Goal: Check status: Check status

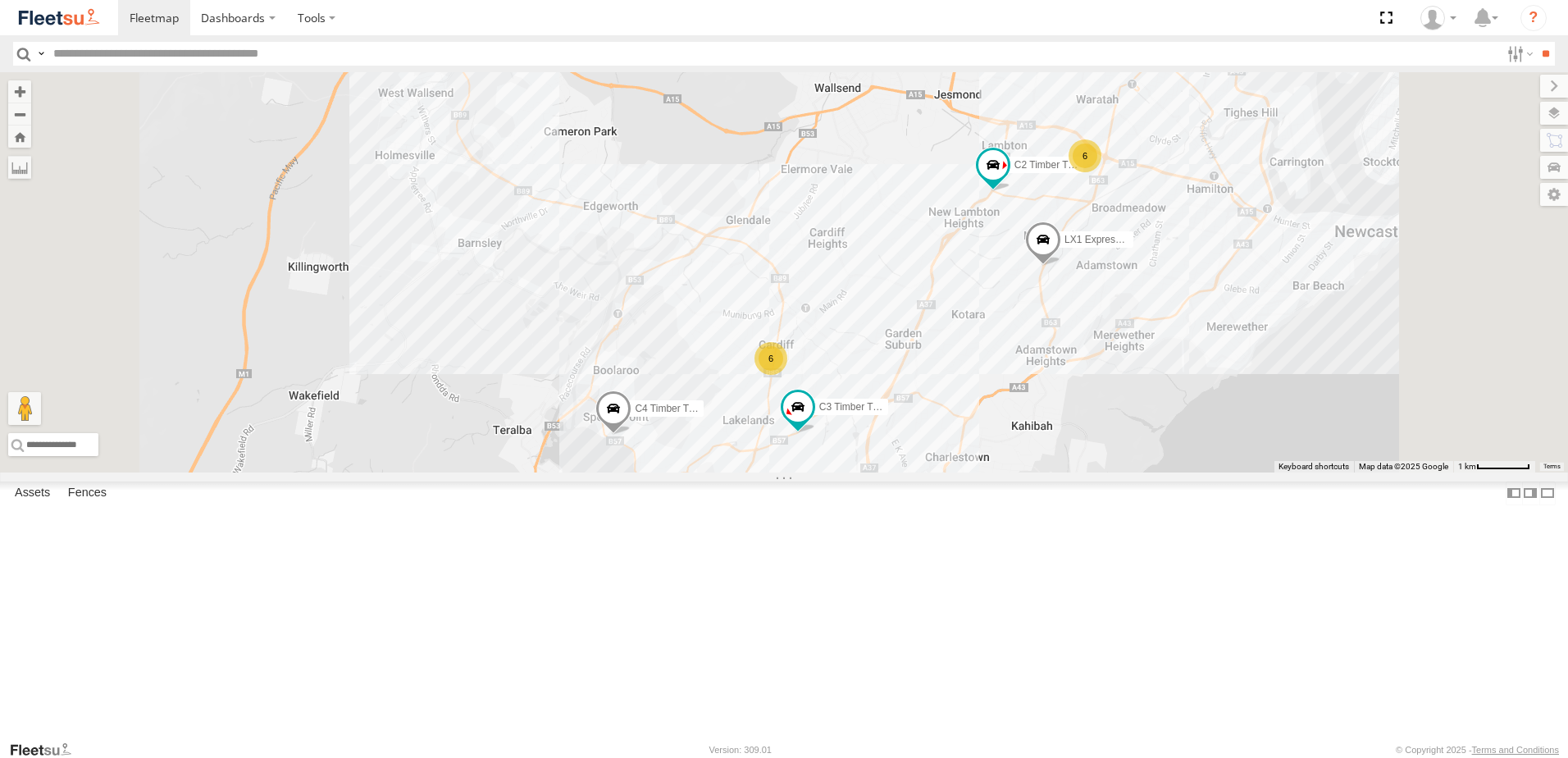
select select "**********"
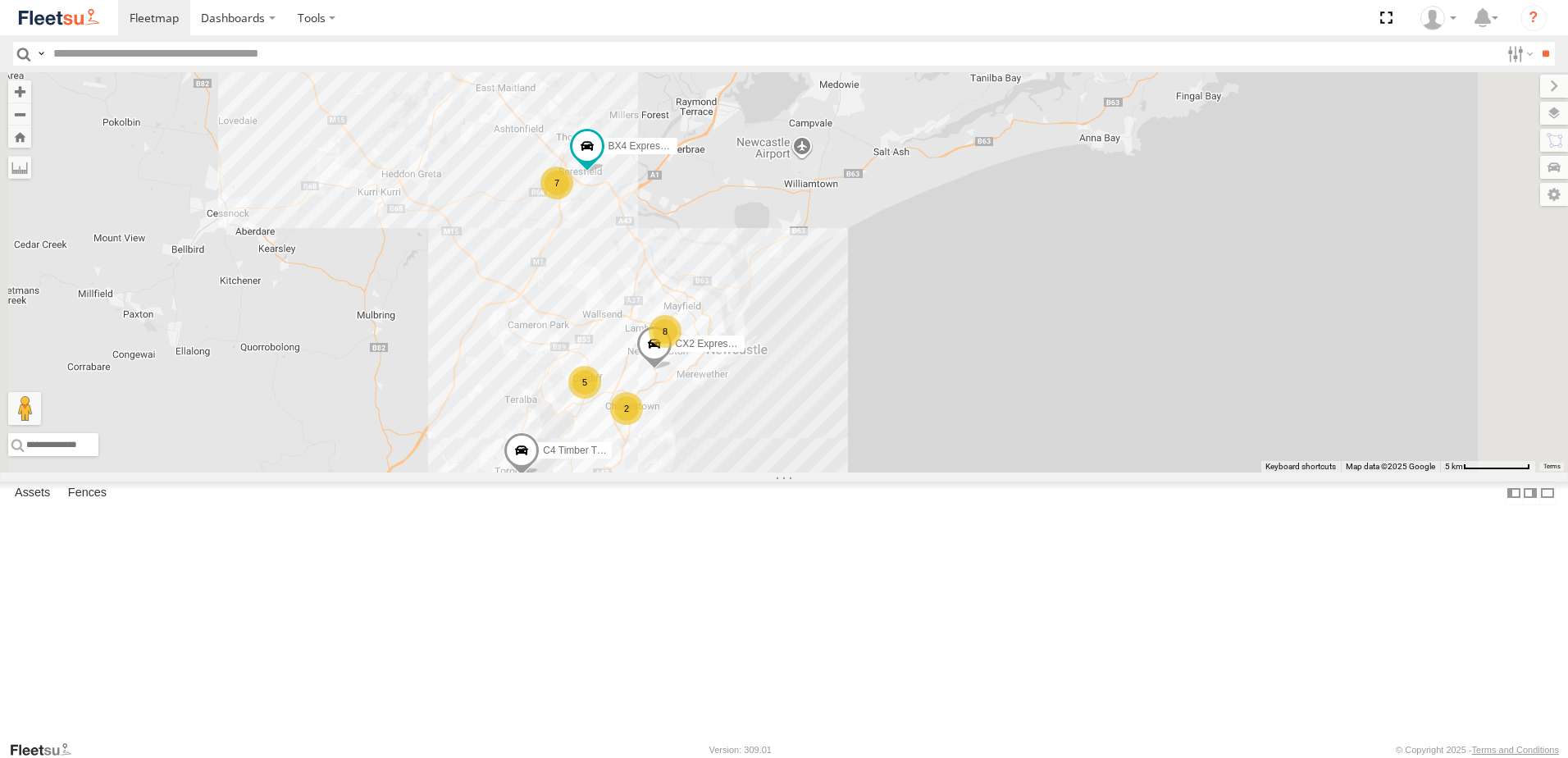
drag, startPoint x: 754, startPoint y: 295, endPoint x: 715, endPoint y: 403, distance: 114.8
click at [715, 403] on div "CX2 Express Ute C4 Timber Truck BX4 Express Ute 7 8 2 5 Little Truck" at bounding box center [784, 272] width 1568 height 400
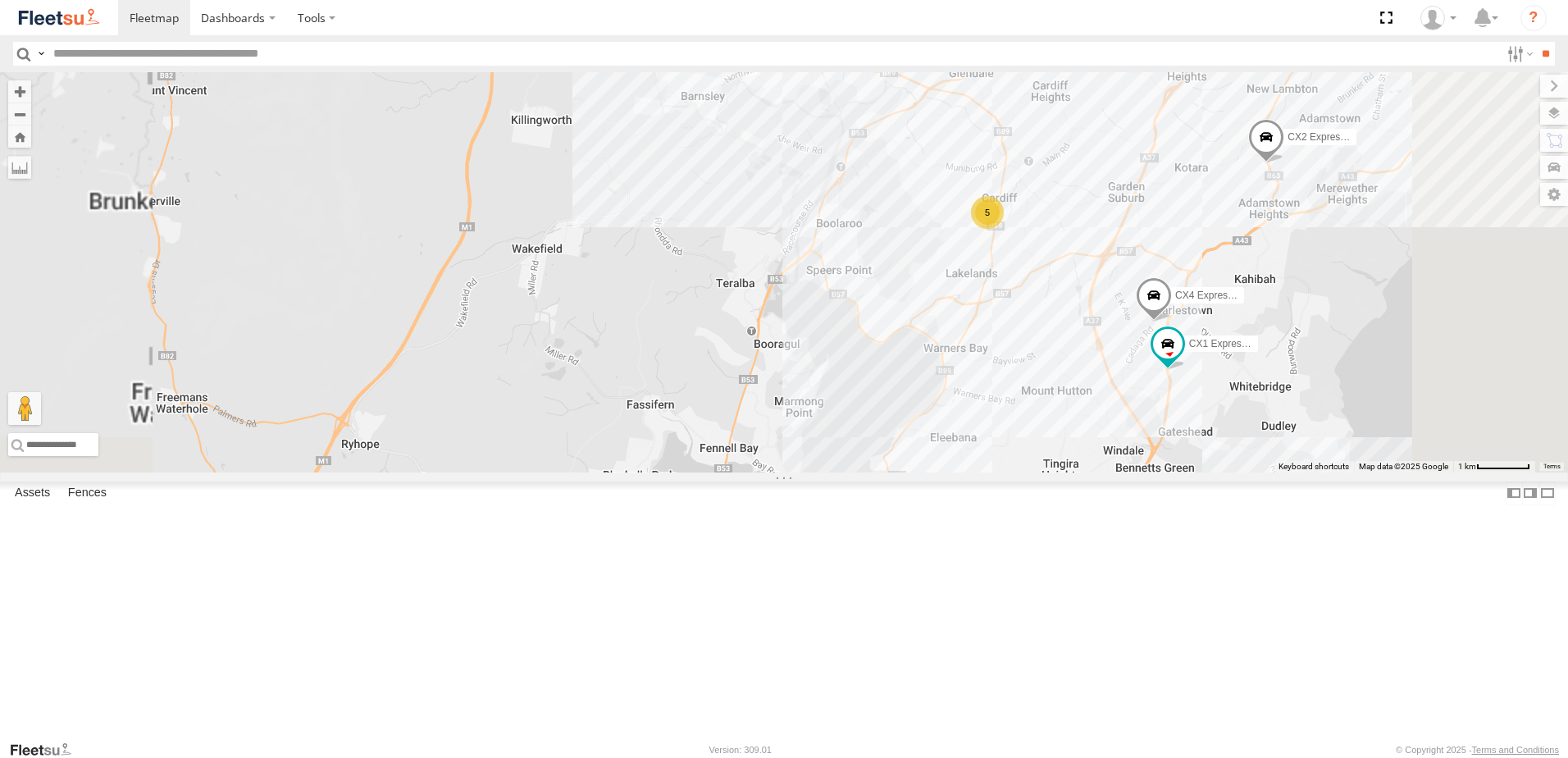
drag, startPoint x: 821, startPoint y: 478, endPoint x: 801, endPoint y: 374, distance: 105.9
click at [802, 374] on div "C4 Timber Truck Little Truck BX2 Express Ute BX3 Express Ute CX2 Express Ute BX…" at bounding box center [784, 272] width 1568 height 400
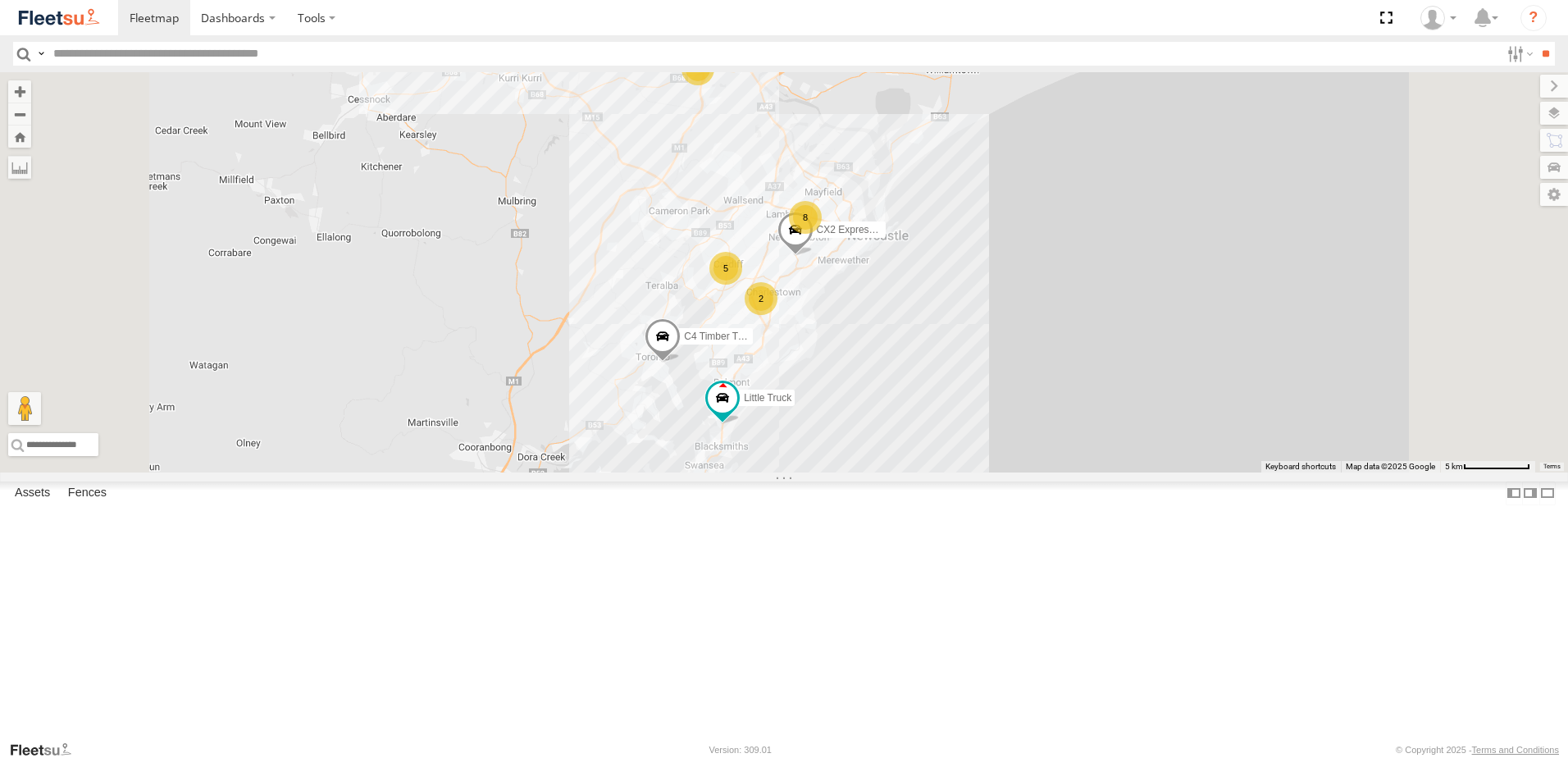
scroll to position [492, 0]
click at [0, 0] on div "B4 Timber Truck" at bounding box center [0, 0] width 0 height 0
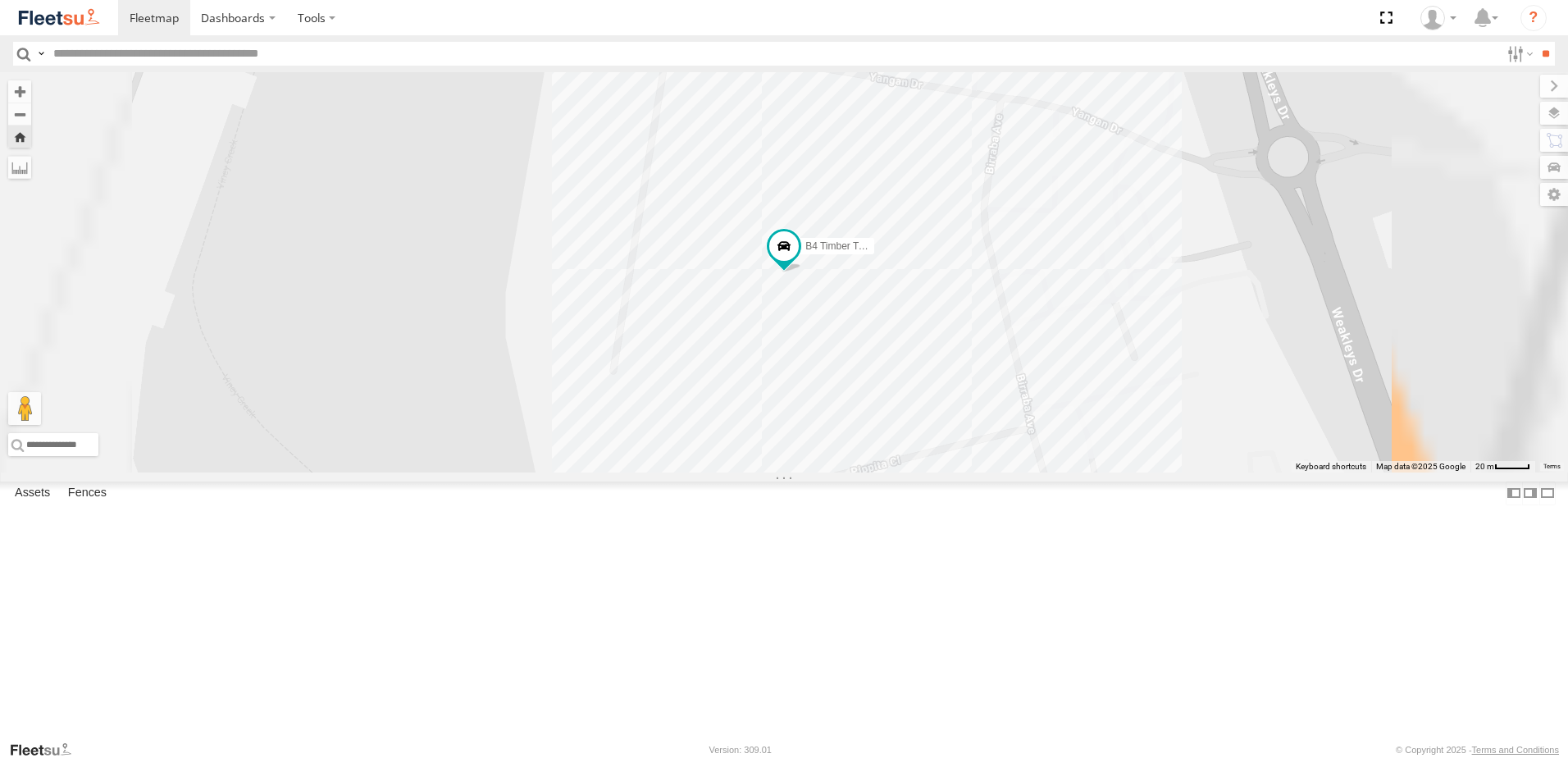
click at [0, 0] on span at bounding box center [0, 0] width 0 height 0
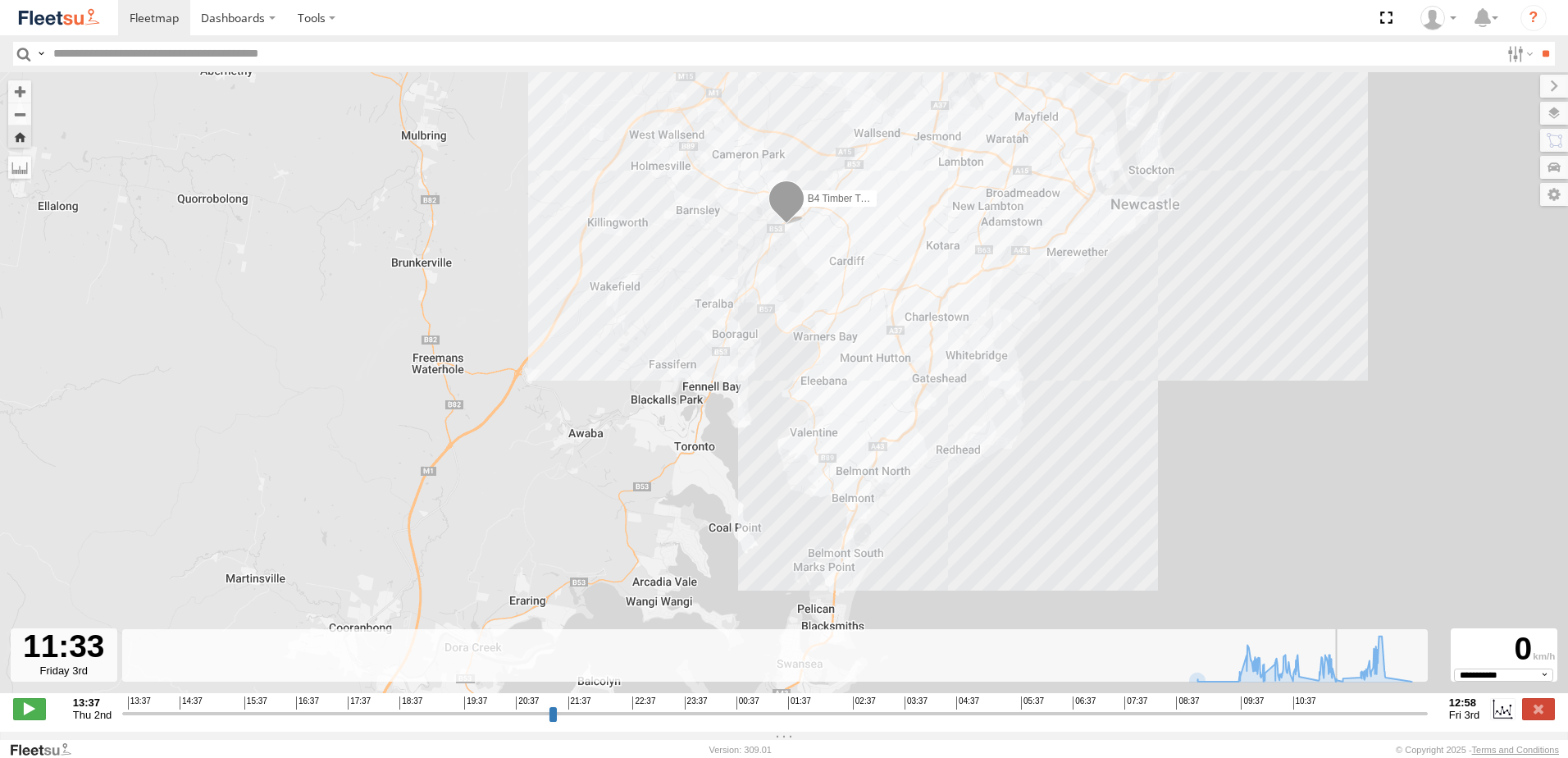
drag, startPoint x: 126, startPoint y: 723, endPoint x: 1344, endPoint y: 692, distance: 1218.4
click at [1344, 706] on input "range" at bounding box center [774, 713] width 1305 height 16
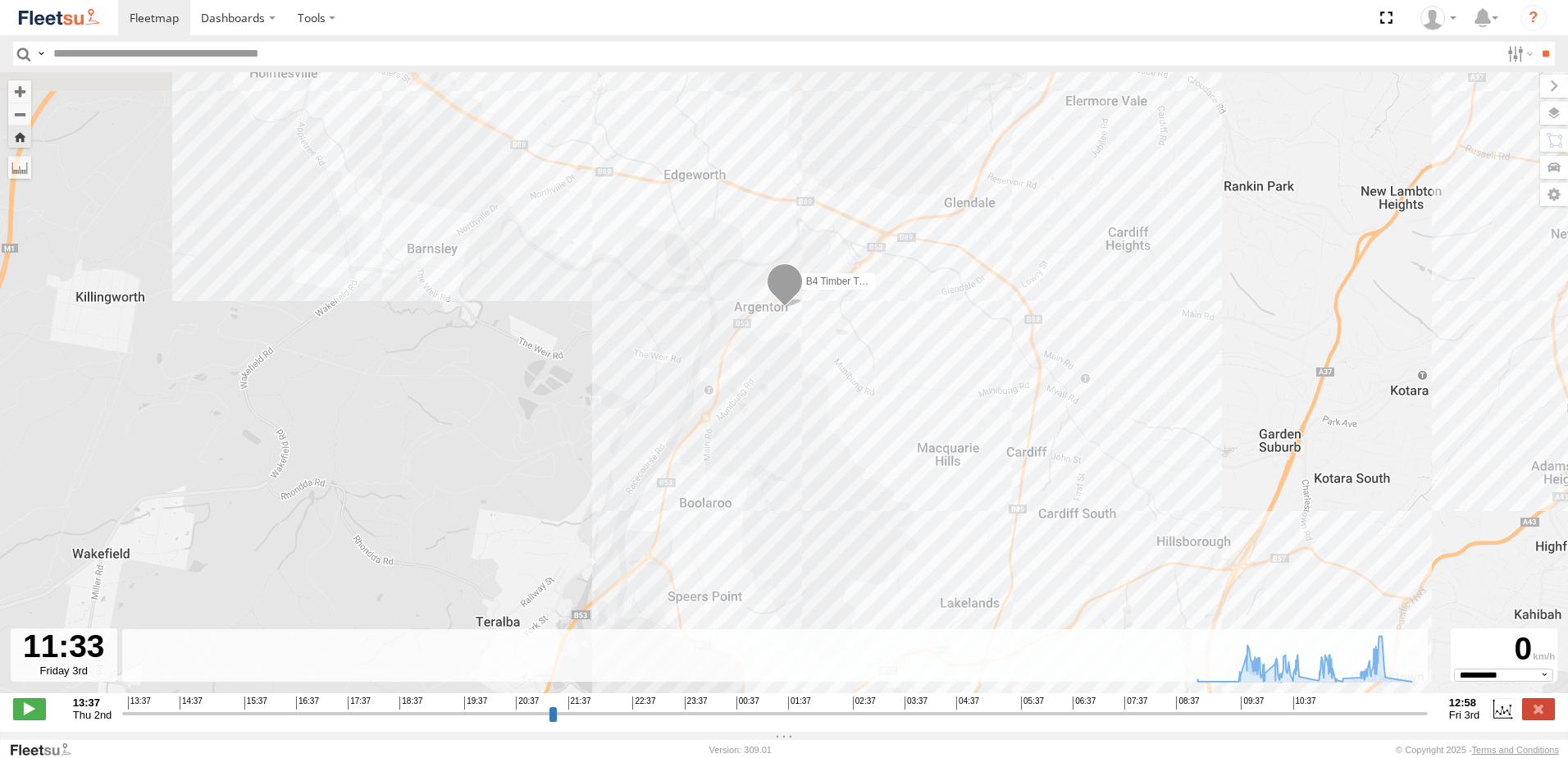
drag, startPoint x: 873, startPoint y: 302, endPoint x: 937, endPoint y: 476, distance: 185.4
click at [937, 476] on div "B4 Timber Truck 07:48 Fri 09:02 Fri 12:30 Fri 12:57 Fri" at bounding box center [784, 391] width 1568 height 638
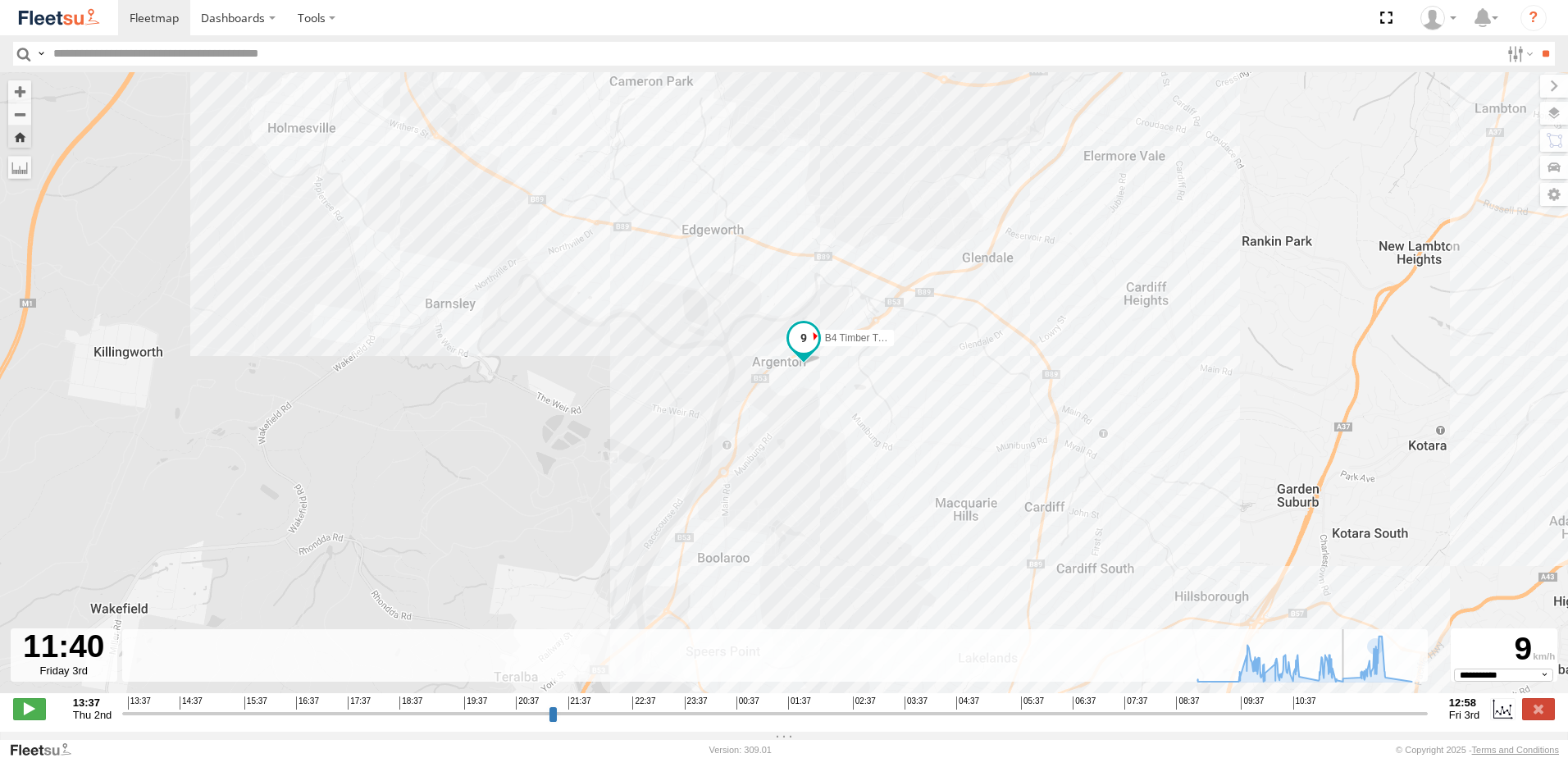
click at [1350, 721] on input "range" at bounding box center [774, 713] width 1305 height 16
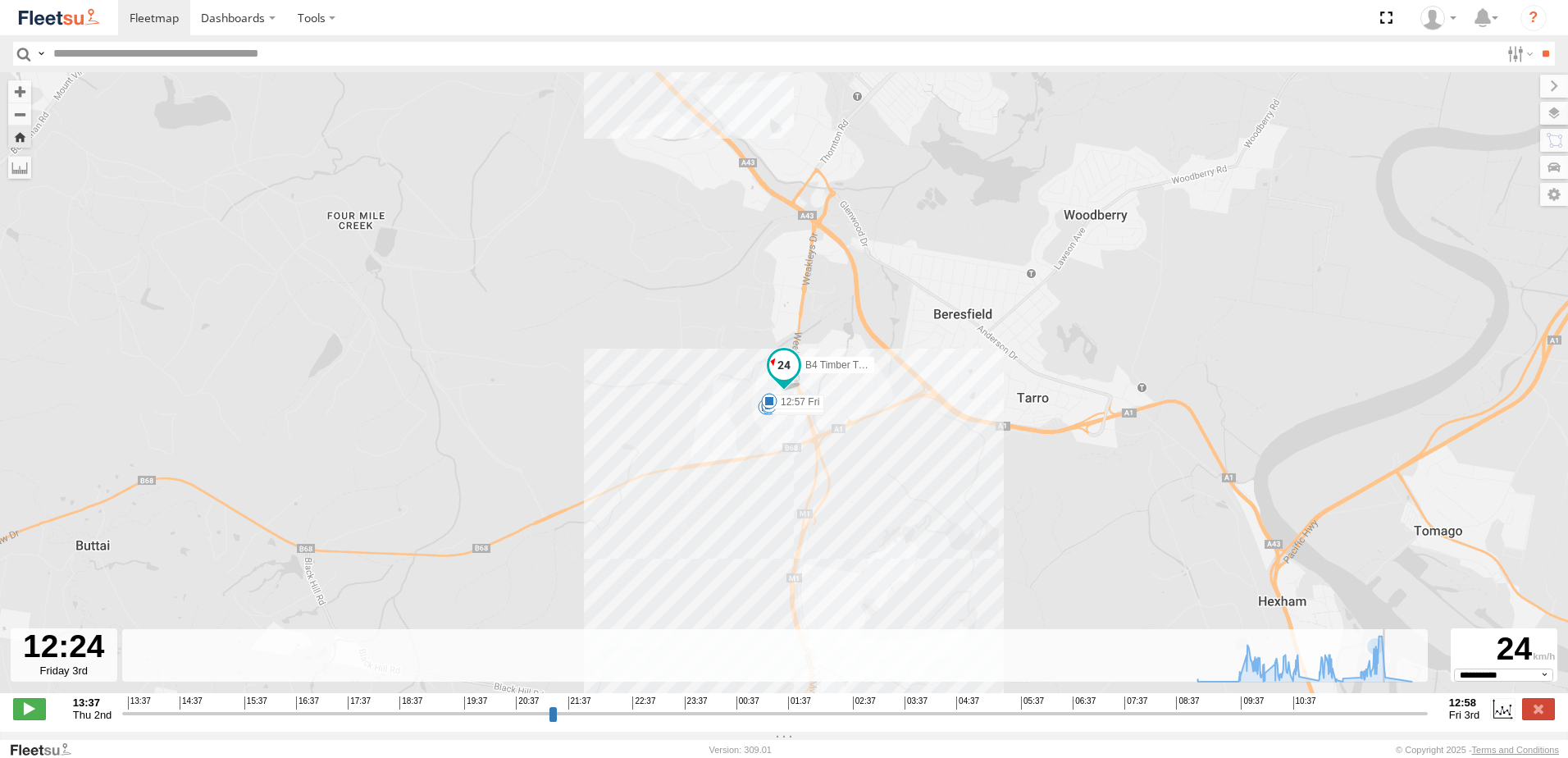
drag, startPoint x: 1352, startPoint y: 726, endPoint x: 1392, endPoint y: 713, distance: 42.1
click at [1392, 713] on input "range" at bounding box center [774, 713] width 1305 height 16
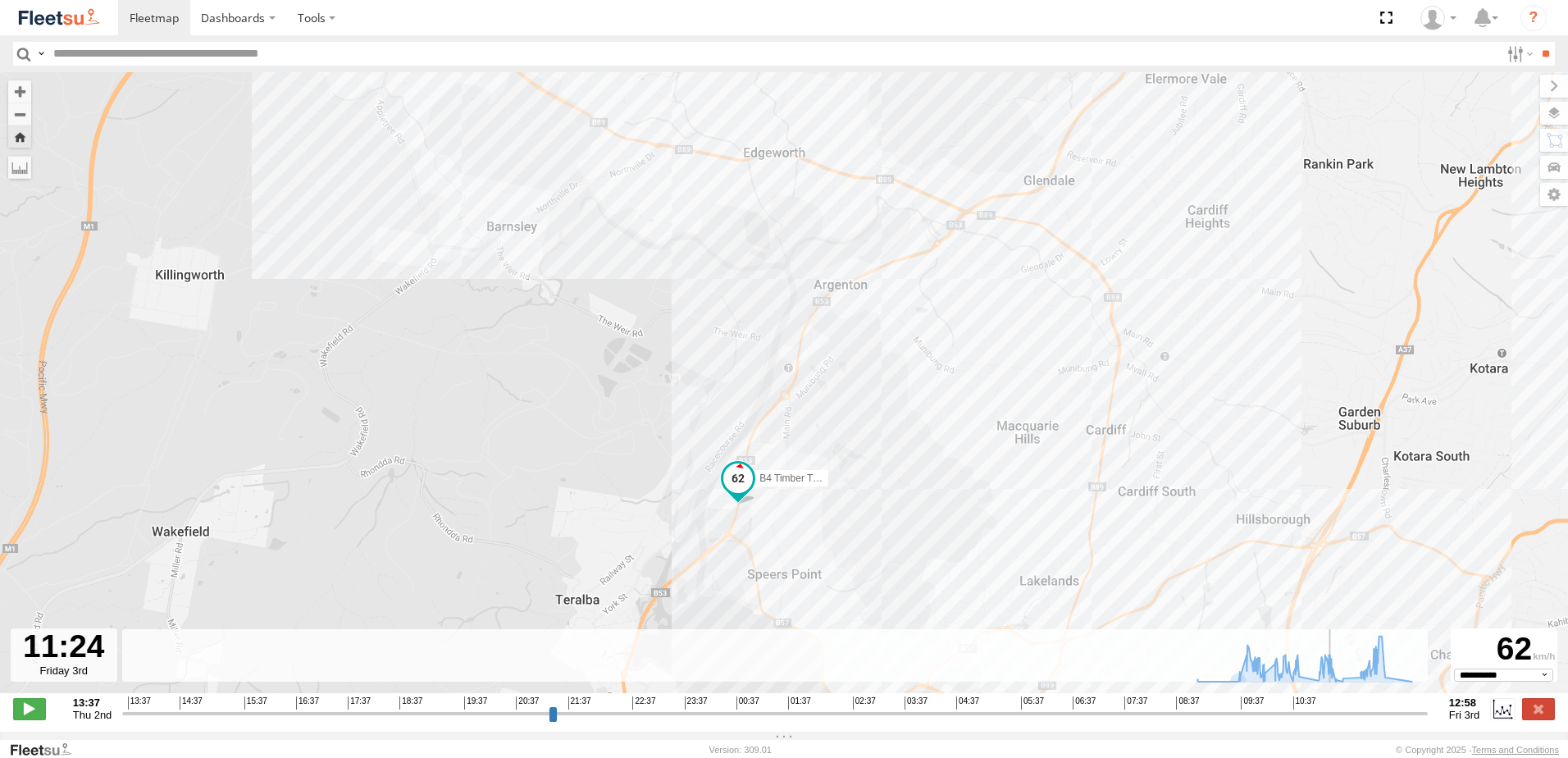
drag, startPoint x: 1396, startPoint y: 726, endPoint x: 1336, endPoint y: 737, distance: 61.0
click at [1336, 721] on input "range" at bounding box center [774, 713] width 1305 height 16
click at [1535, 708] on label at bounding box center [1538, 709] width 32 height 22
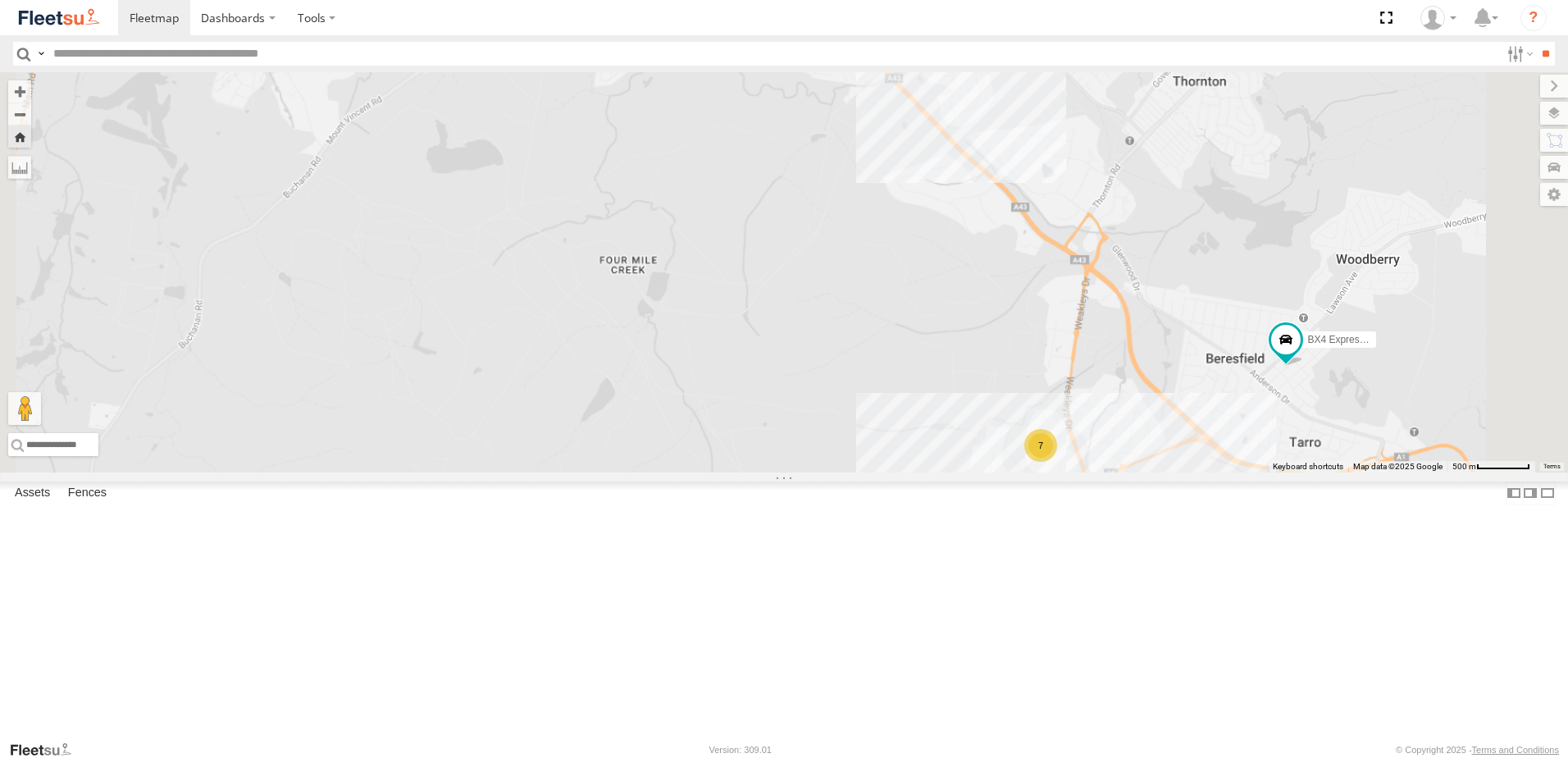
drag, startPoint x: 1292, startPoint y: 603, endPoint x: 1074, endPoint y: 583, distance: 218.9
click at [1076, 473] on div "7 BX4 Express Ute" at bounding box center [784, 272] width 1568 height 400
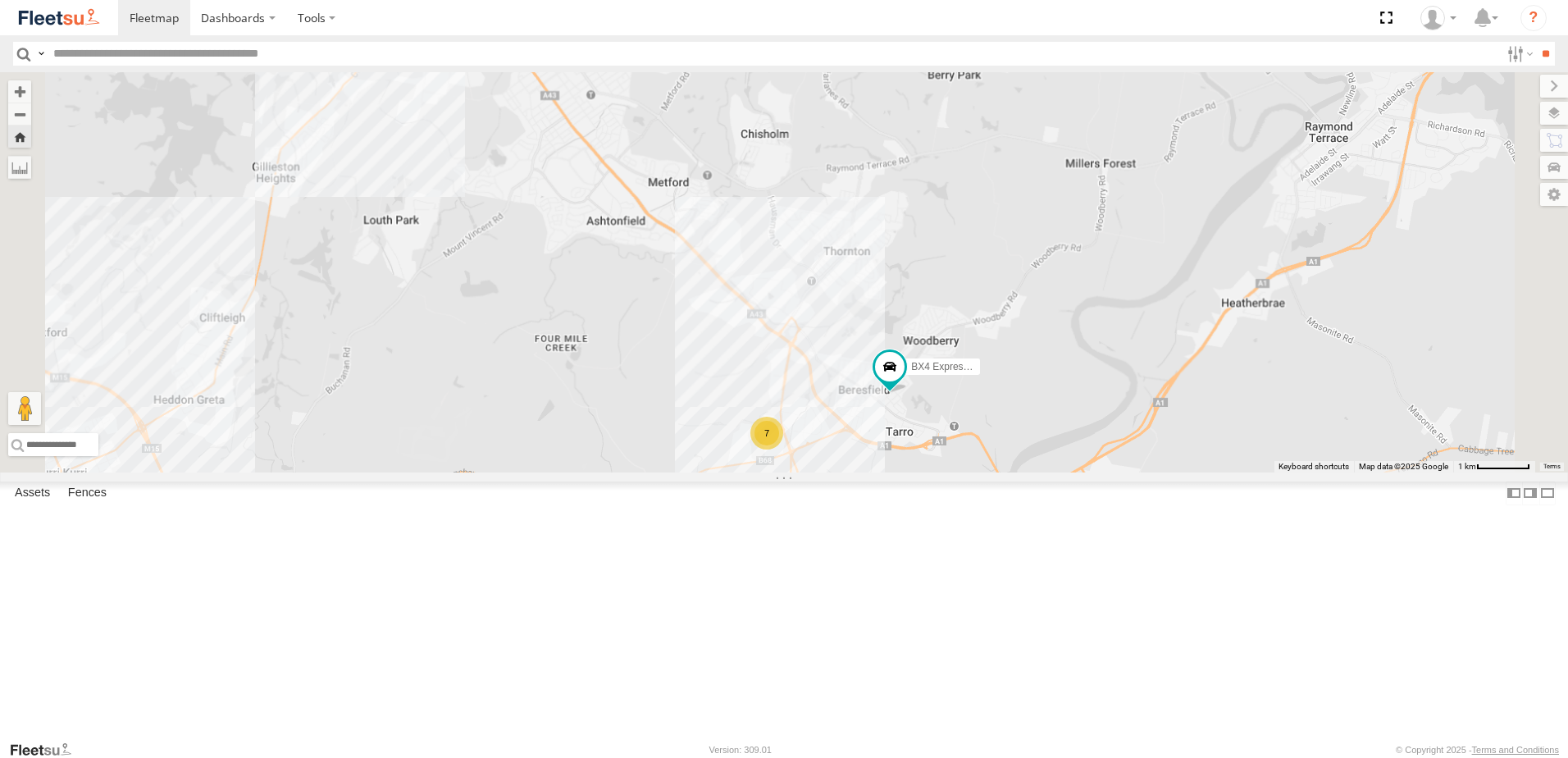
drag, startPoint x: 1156, startPoint y: 602, endPoint x: 1101, endPoint y: 597, distance: 55.2
click at [1101, 473] on div "BX4 Express Ute 7" at bounding box center [784, 272] width 1568 height 400
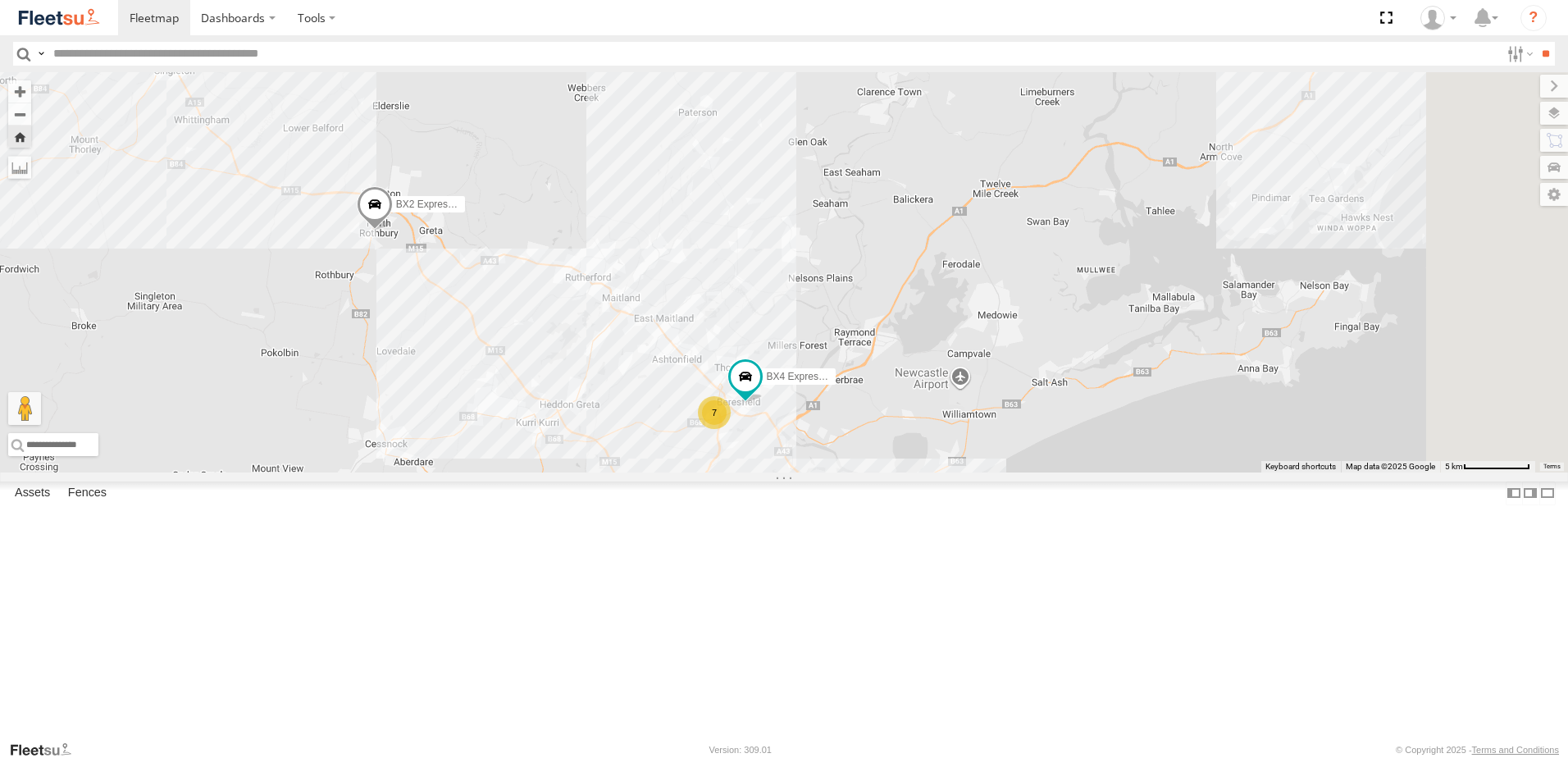
drag, startPoint x: 1208, startPoint y: 633, endPoint x: 1016, endPoint y: 580, distance: 199.2
click at [1016, 473] on div "BX4 Express Ute 7 8 BX2 Express Ute BX3 Express Ute" at bounding box center [784, 272] width 1568 height 400
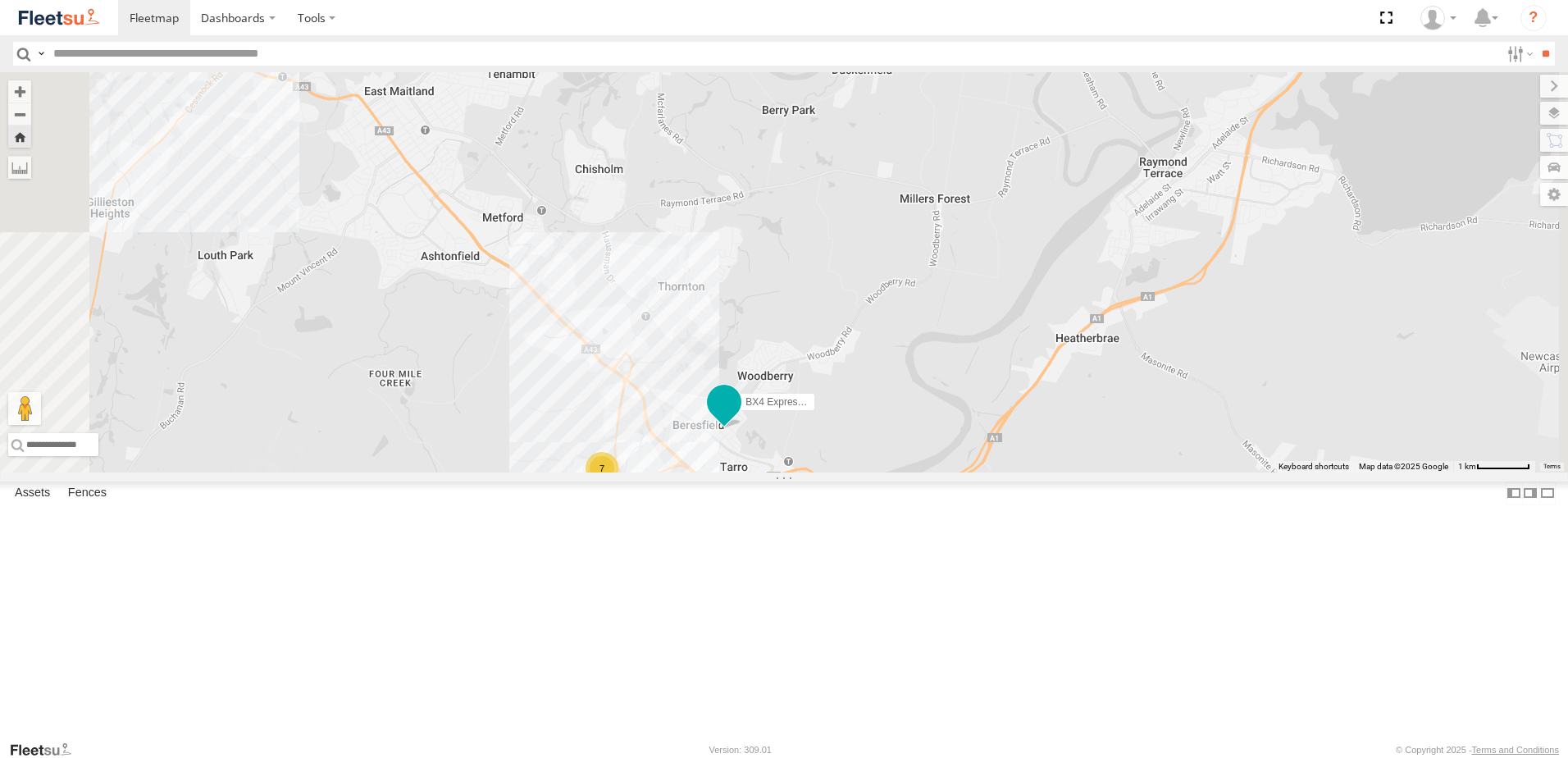
click at [739, 418] on span at bounding box center [724, 402] width 29 height 29
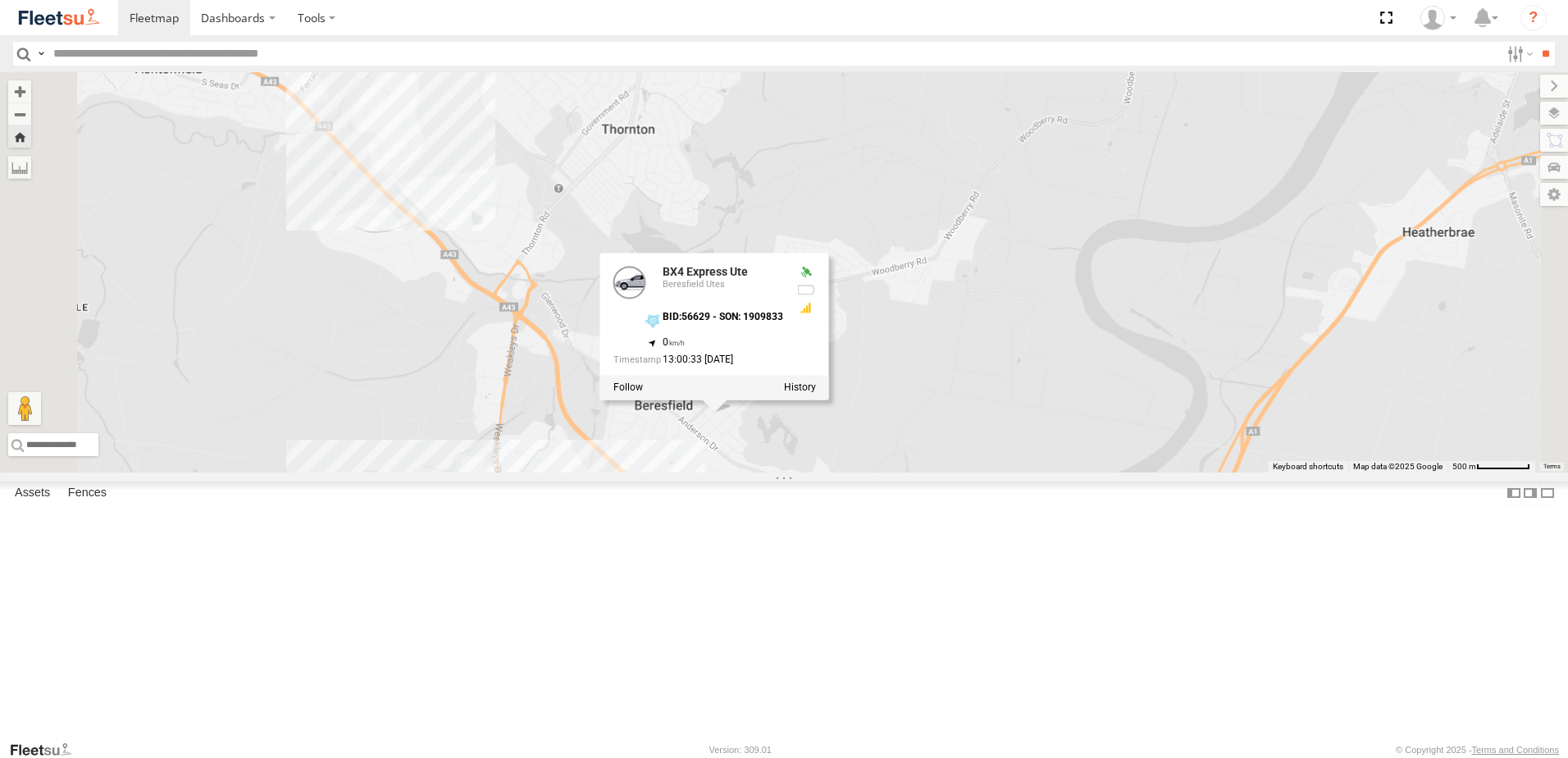
click at [985, 473] on div "BX4 Express Ute BX2 Express Ute BX3 Express Ute CX2 Express Ute BX4 Express Ute…" at bounding box center [784, 272] width 1568 height 400
click at [1014, 473] on div "BX4 Express Ute BX2 Express Ute BX3 Express Ute CX2 Express Ute BX4 Express Ute…" at bounding box center [784, 272] width 1568 height 400
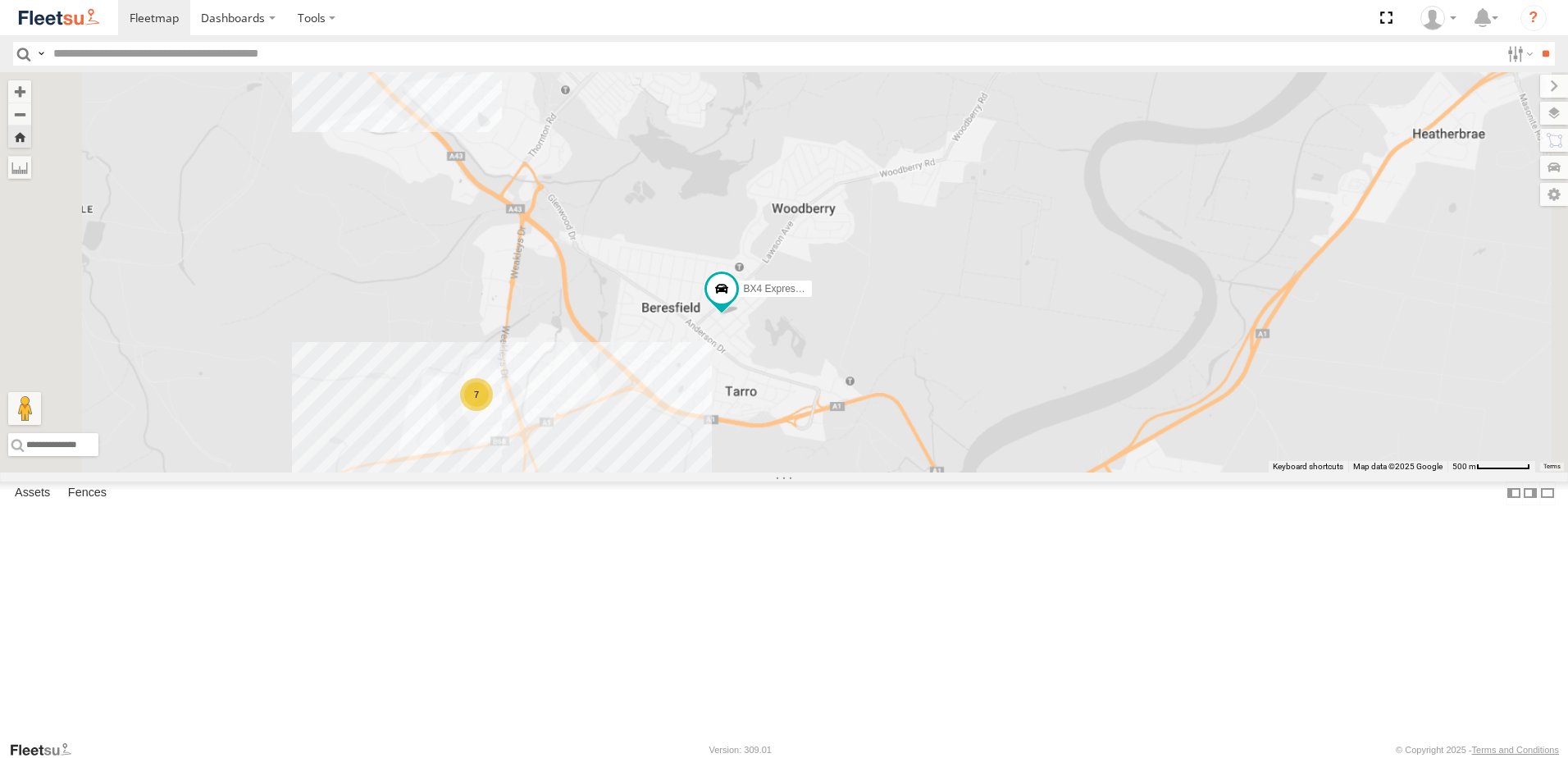
drag, startPoint x: 847, startPoint y: 506, endPoint x: 860, endPoint y: 434, distance: 73.2
click at [860, 434] on div "BX4 Express Ute BX2 Express Ute BX3 Express Ute CX2 Express Ute 7" at bounding box center [784, 272] width 1568 height 400
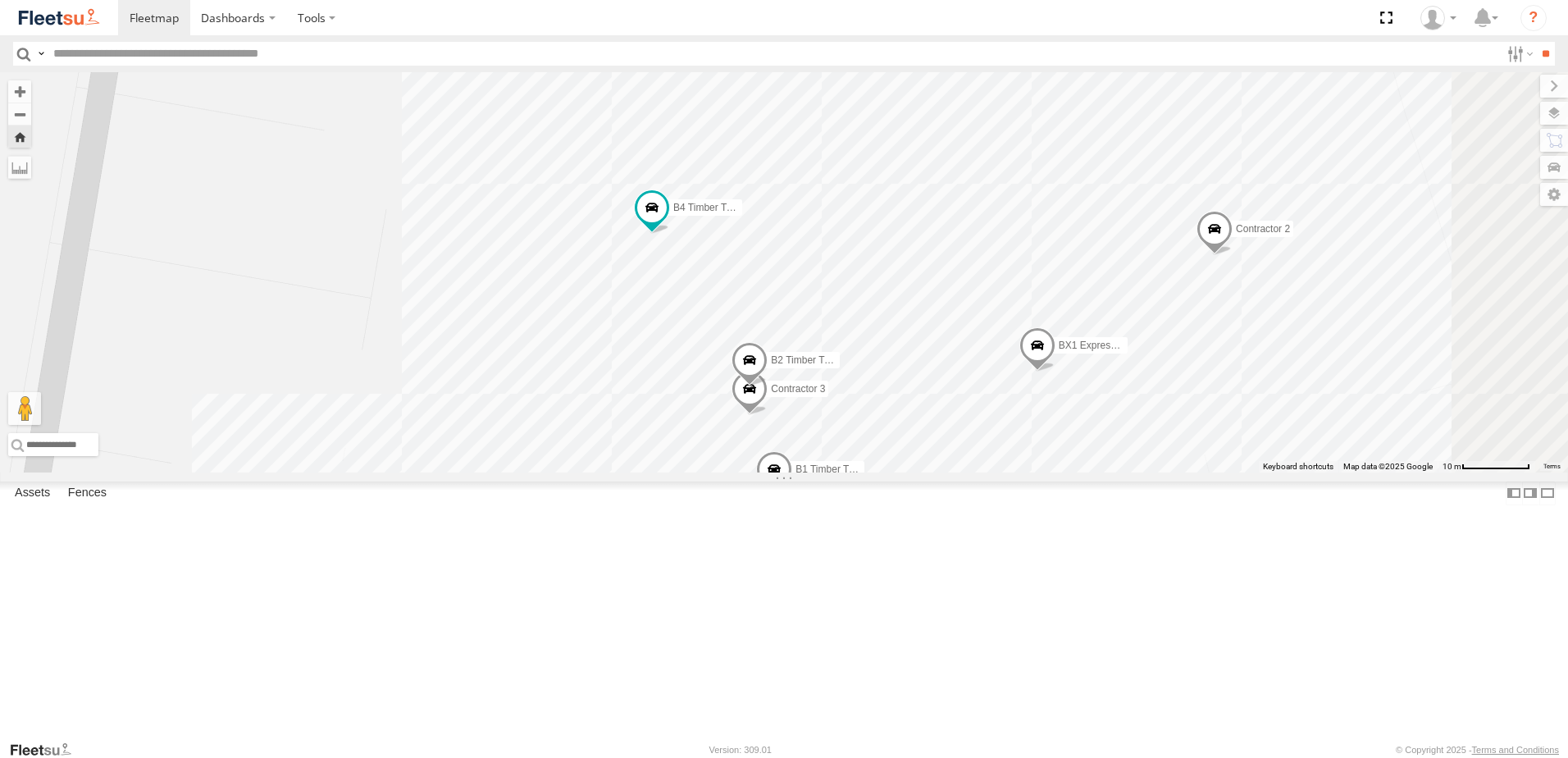
drag, startPoint x: 934, startPoint y: 483, endPoint x: 868, endPoint y: 376, distance: 125.7
click at [868, 376] on div "BX4 Express Ute BX2 Express Ute BX3 Express Ute CX2 Express Ute B4 Timber Truck…" at bounding box center [784, 272] width 1568 height 400
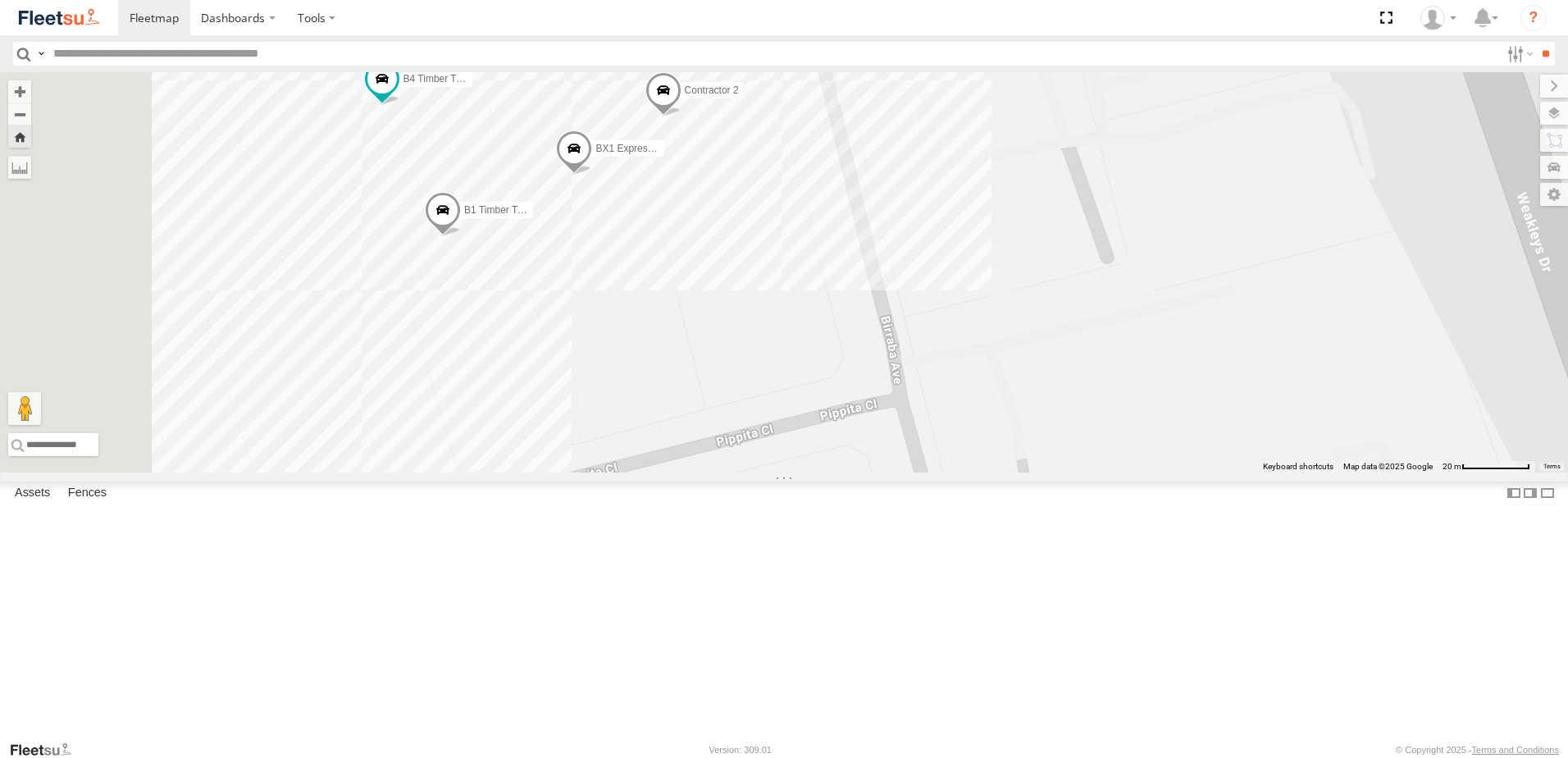
drag, startPoint x: 930, startPoint y: 424, endPoint x: 1211, endPoint y: 473, distance: 285.2
click at [1219, 473] on div "BX4 Express Ute BX2 Express Ute BX3 Express Ute CX2 Express Ute B4 Timber Truck…" at bounding box center [784, 272] width 1568 height 400
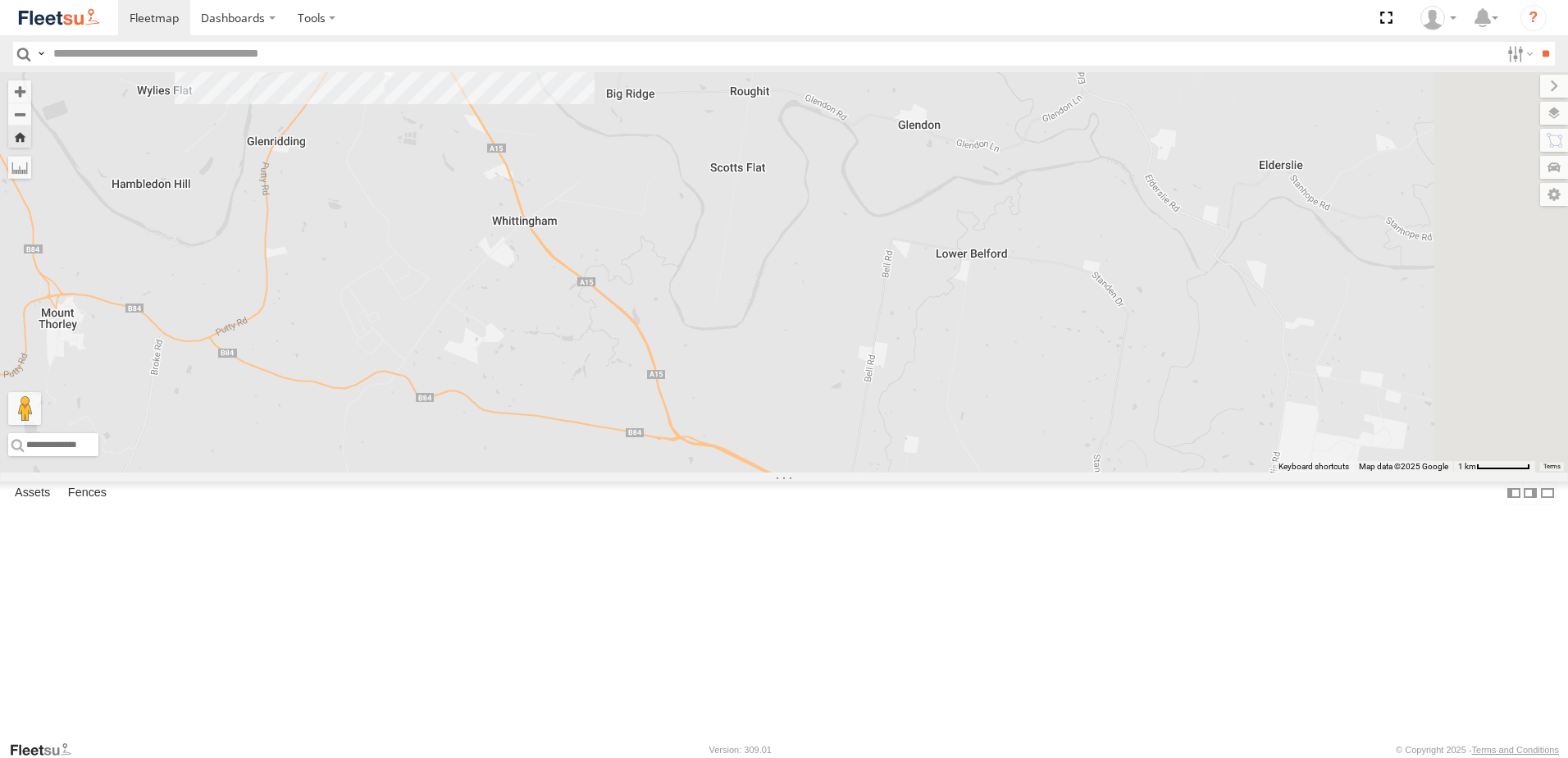
drag, startPoint x: 1164, startPoint y: 542, endPoint x: 974, endPoint y: 438, distance: 216.6
click at [1036, 466] on div "BX2 Express Ute BX3 Express Ute C4 Timber Truck Little Truck BX4 Express Ute" at bounding box center [784, 272] width 1568 height 400
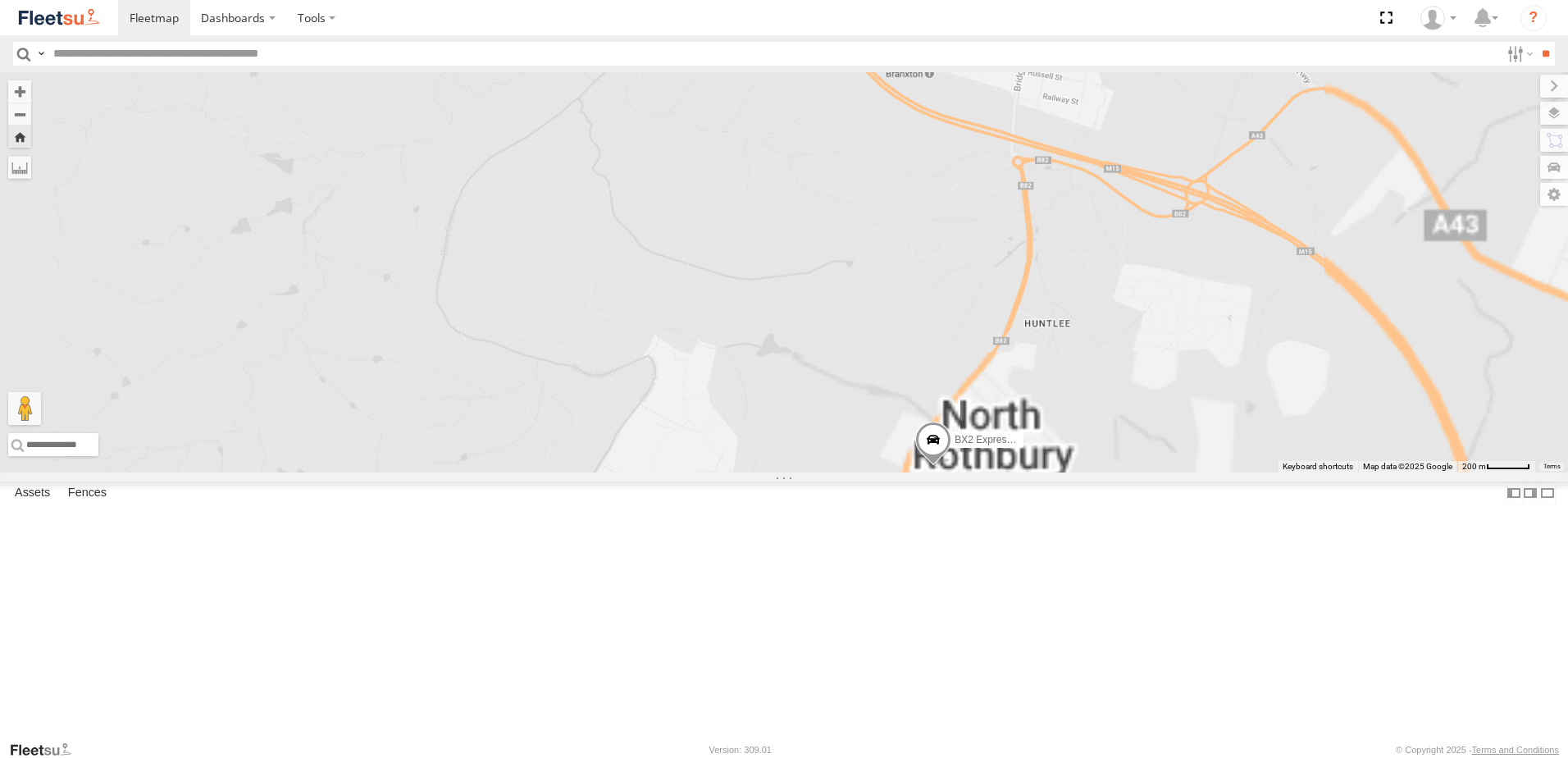
drag, startPoint x: 1068, startPoint y: 473, endPoint x: 975, endPoint y: 253, distance: 238.8
click at [976, 255] on div "BX2 Express Ute BX3 Express Ute C4 Timber Truck Little Truck BX4 Express Ute" at bounding box center [784, 272] width 1568 height 400
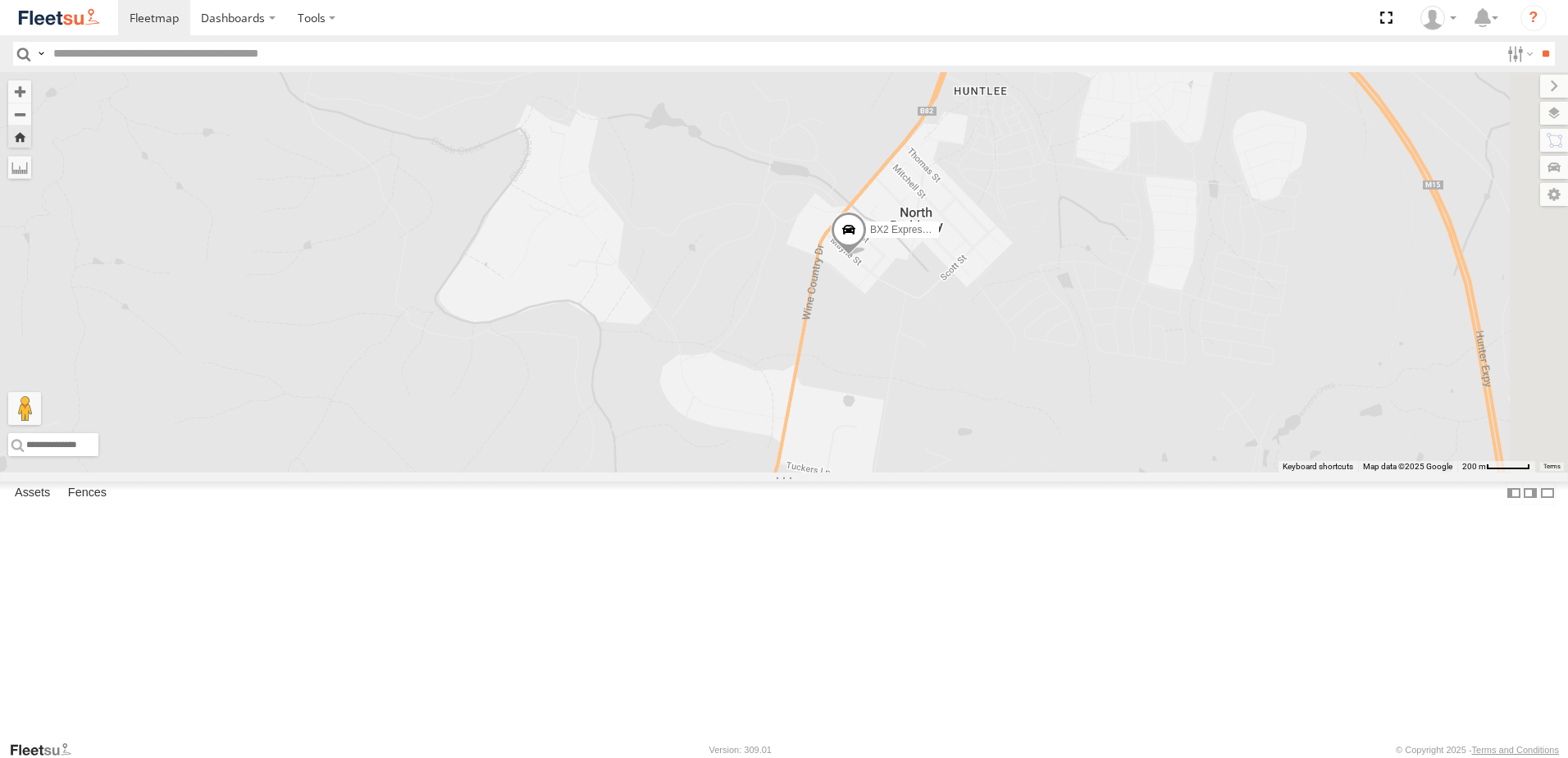
click at [867, 256] on span at bounding box center [848, 233] width 36 height 44
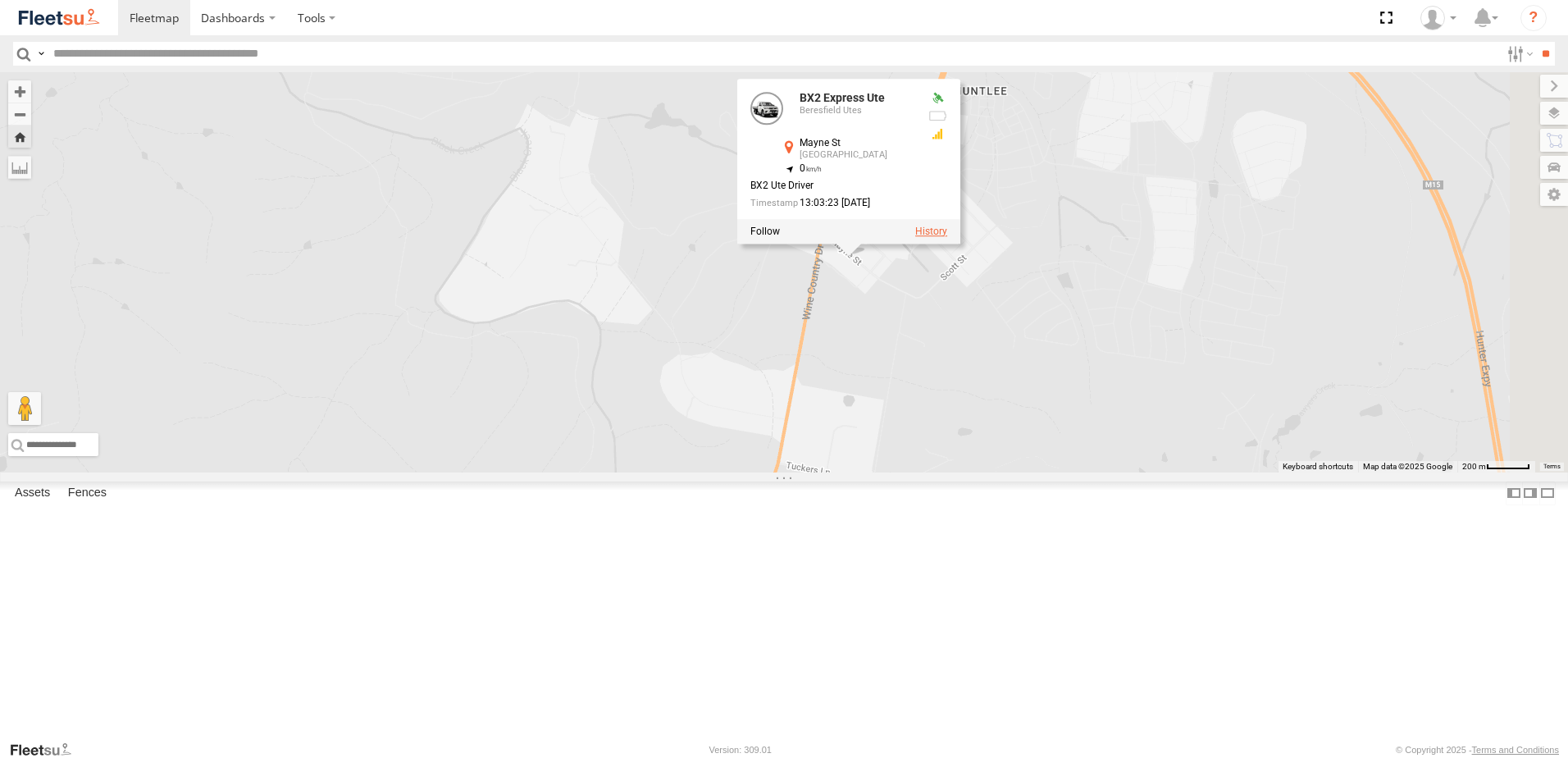
click at [947, 237] on label at bounding box center [931, 231] width 32 height 12
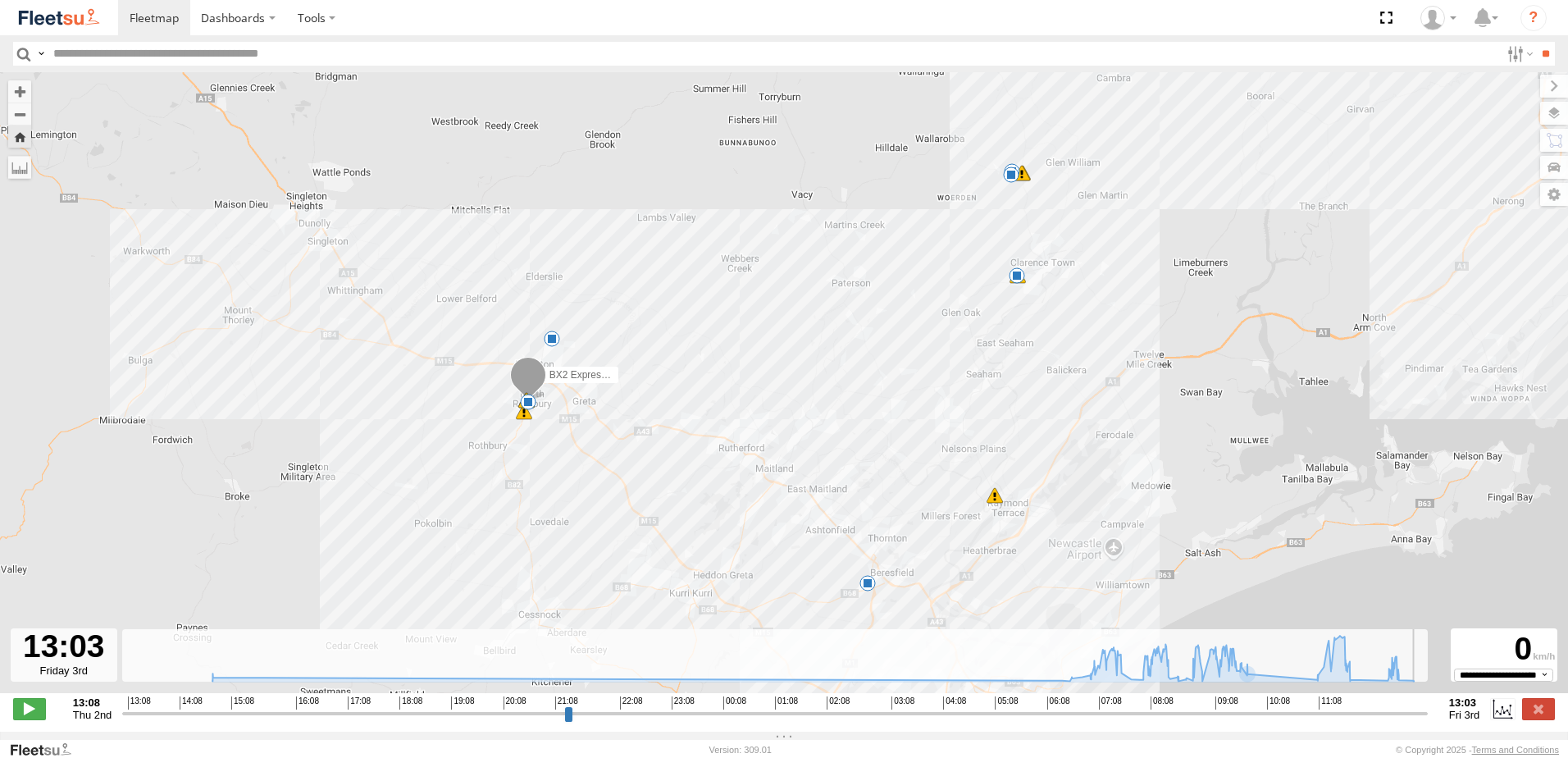
drag, startPoint x: 129, startPoint y: 725, endPoint x: 1487, endPoint y: 702, distance: 1358.2
type input "**********"
click at [1427, 706] on input "range" at bounding box center [774, 713] width 1305 height 16
click at [1538, 716] on label at bounding box center [1538, 709] width 32 height 22
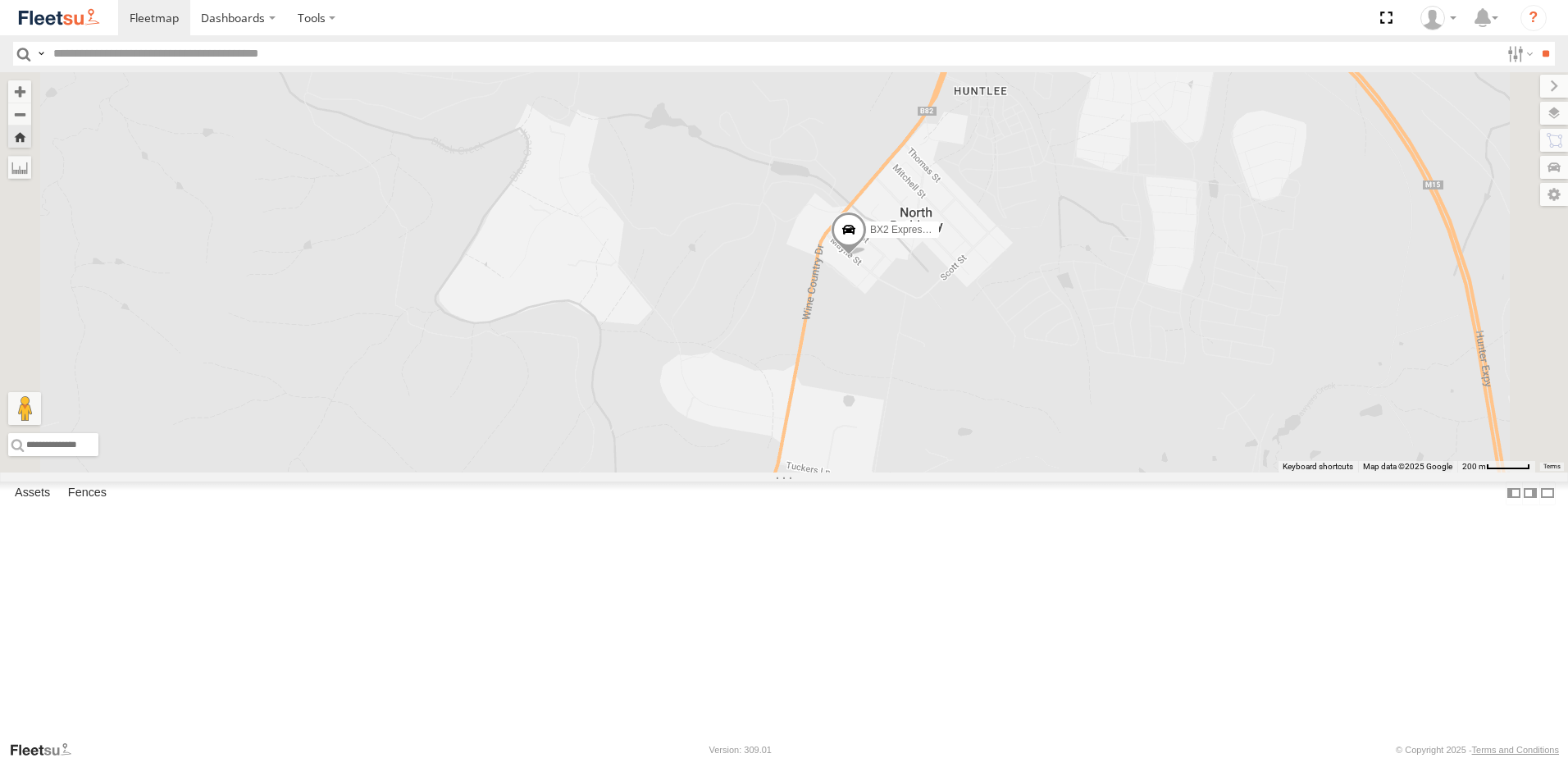
scroll to position [0, 0]
